Goal: Task Accomplishment & Management: Manage account settings

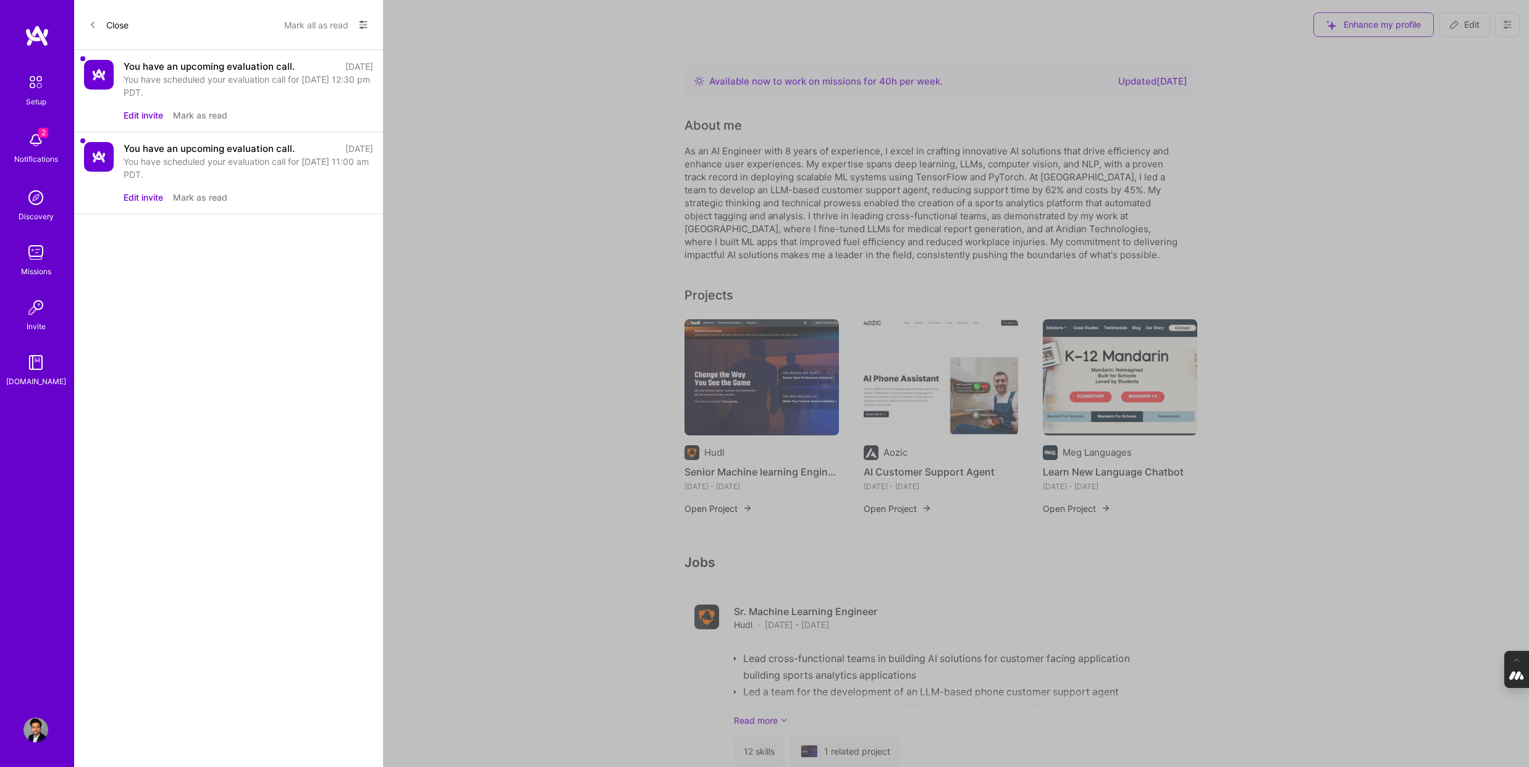
click at [143, 117] on button "Edit invite" at bounding box center [144, 115] width 40 height 13
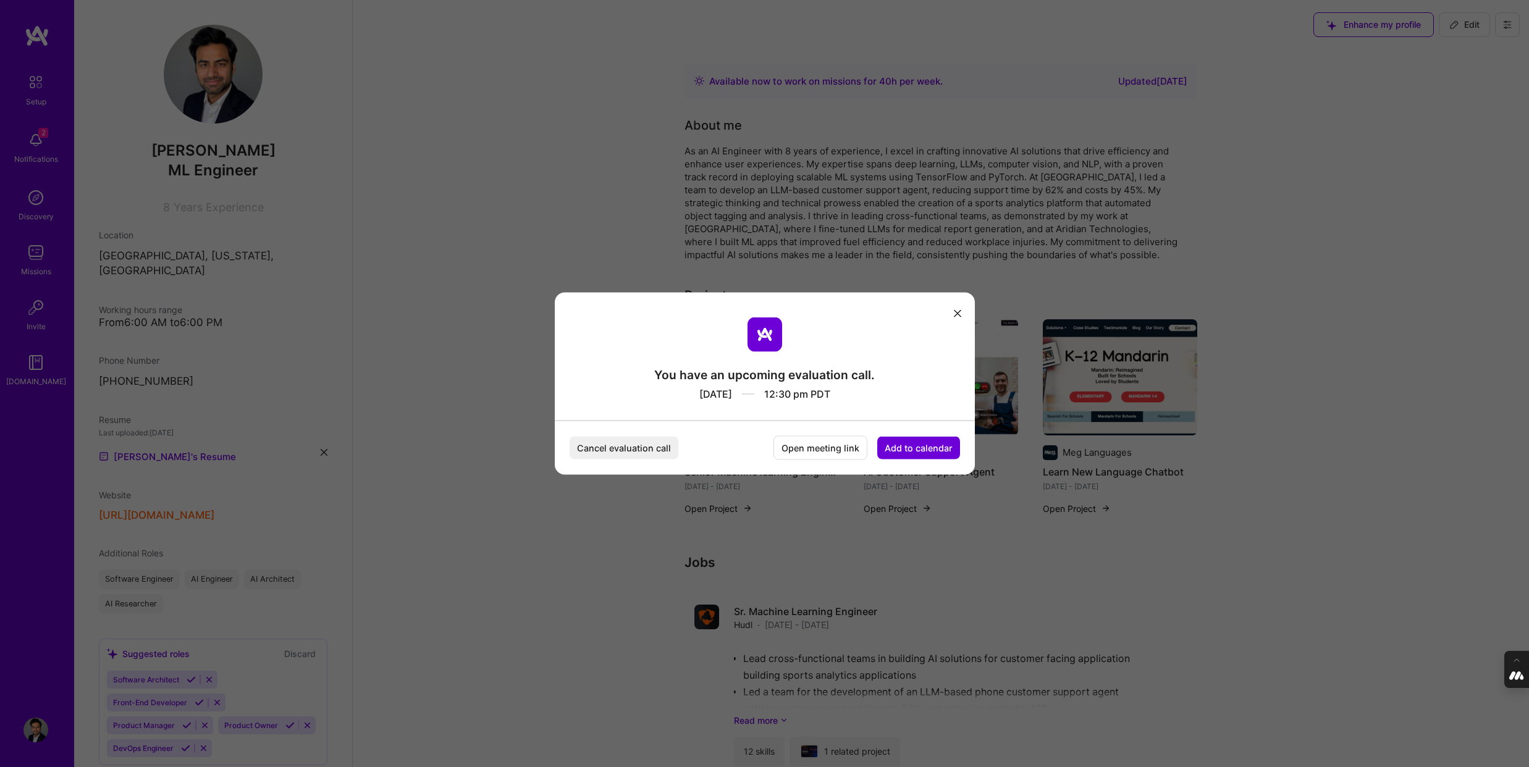
click at [923, 446] on button "Add to calendar" at bounding box center [918, 448] width 83 height 23
click at [928, 348] on div "Google Calendar" at bounding box center [903, 354] width 103 height 24
click at [960, 316] on icon "modal" at bounding box center [957, 312] width 7 height 7
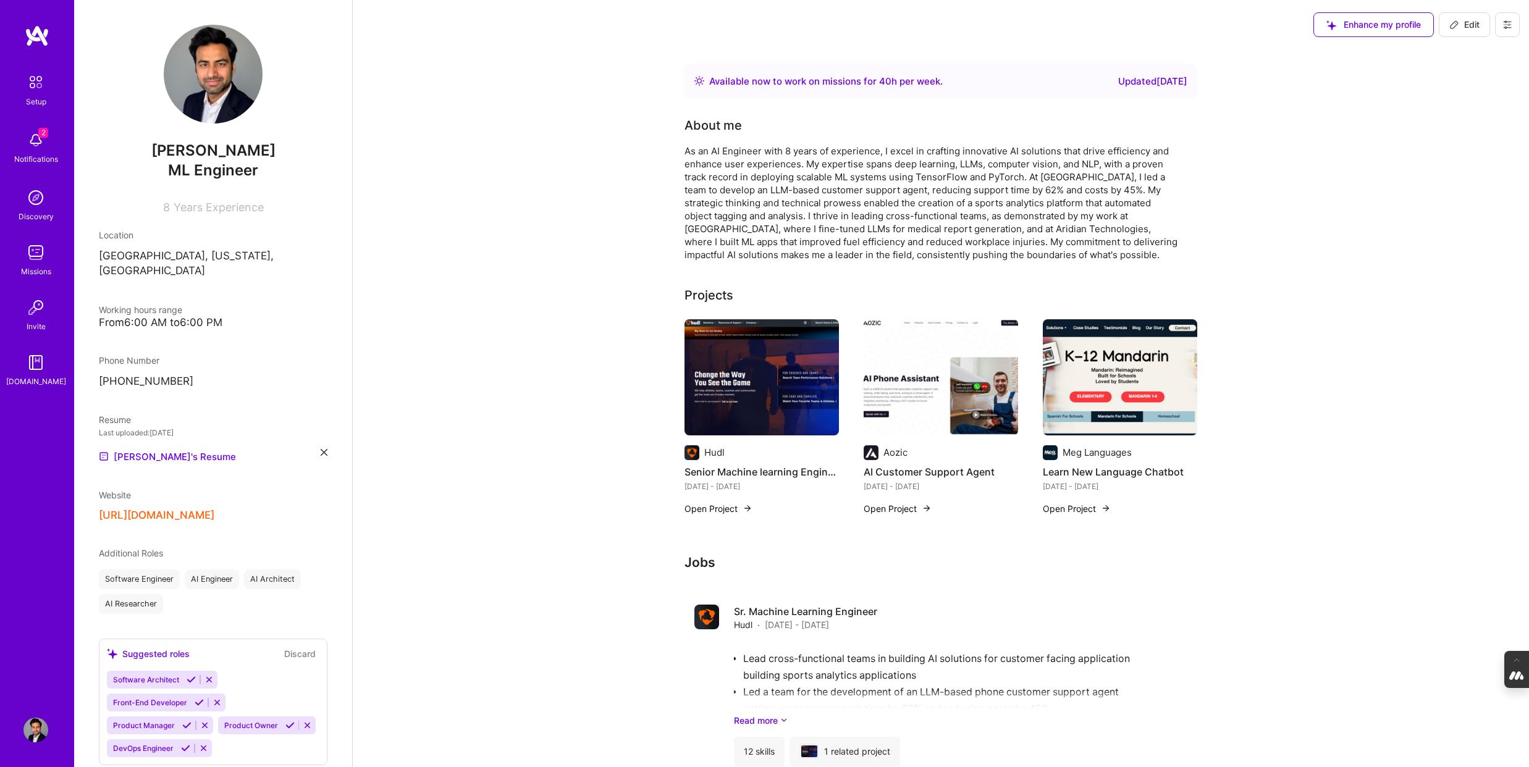
click at [1512, 23] on button at bounding box center [1507, 24] width 25 height 25
click at [1463, 120] on button "Log Out" at bounding box center [1473, 115] width 93 height 31
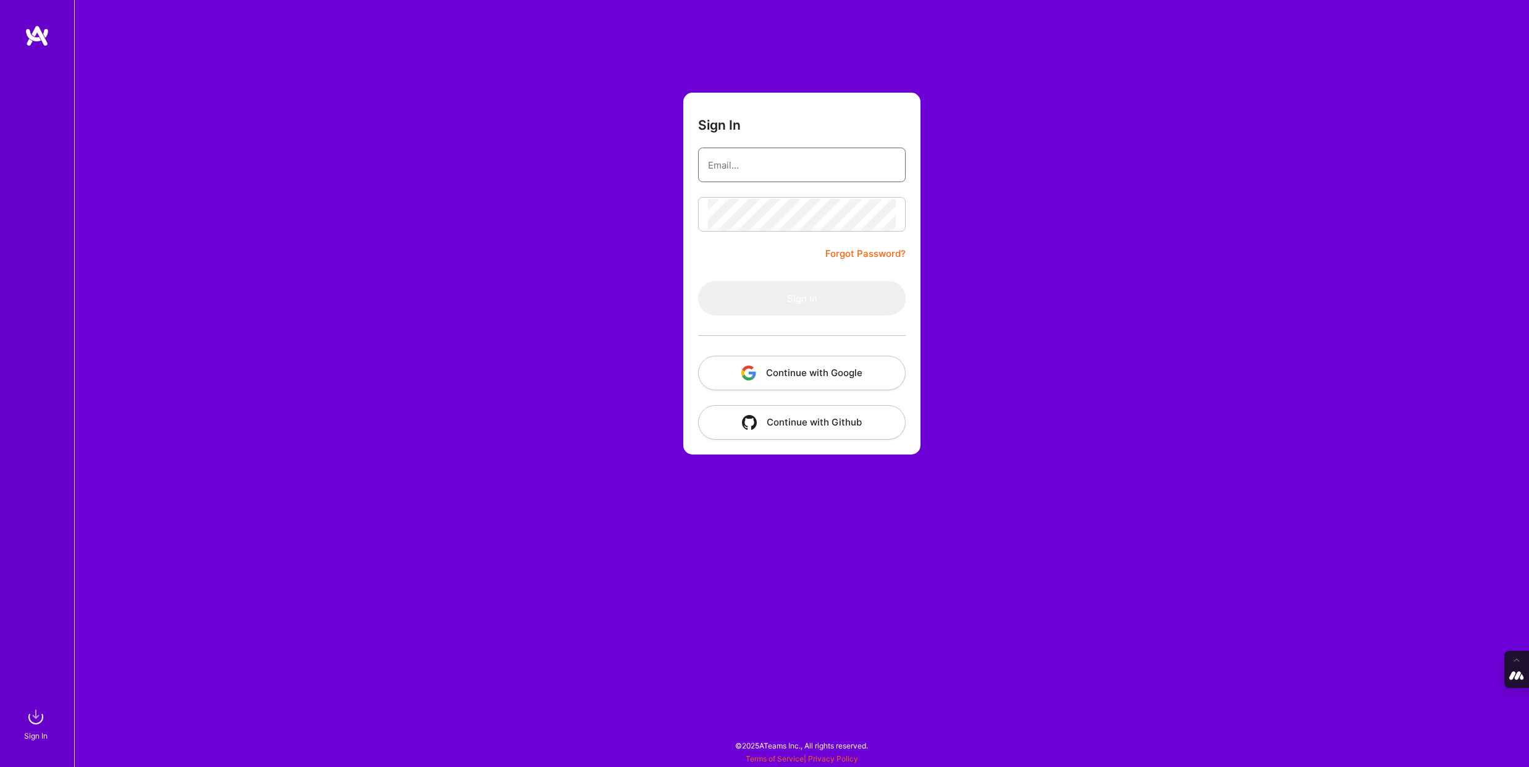
click at [760, 164] on input "email" at bounding box center [802, 164] width 188 height 31
type input "[PERSON_NAME][EMAIL_ADDRESS][DOMAIN_NAME]"
click at [805, 372] on button "Continue with Google" at bounding box center [802, 373] width 208 height 35
